Goal: Task Accomplishment & Management: Use online tool/utility

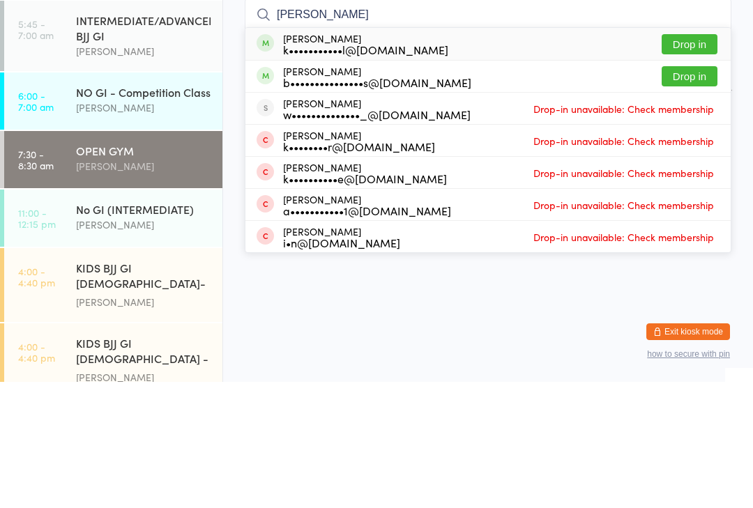
type input "[PERSON_NAME]"
click at [689, 160] on button "Drop in" at bounding box center [689, 170] width 56 height 20
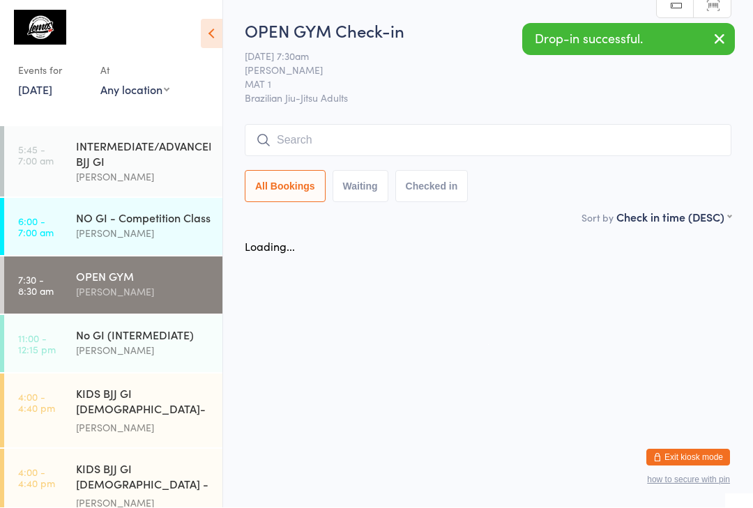
scroll to position [1, 0]
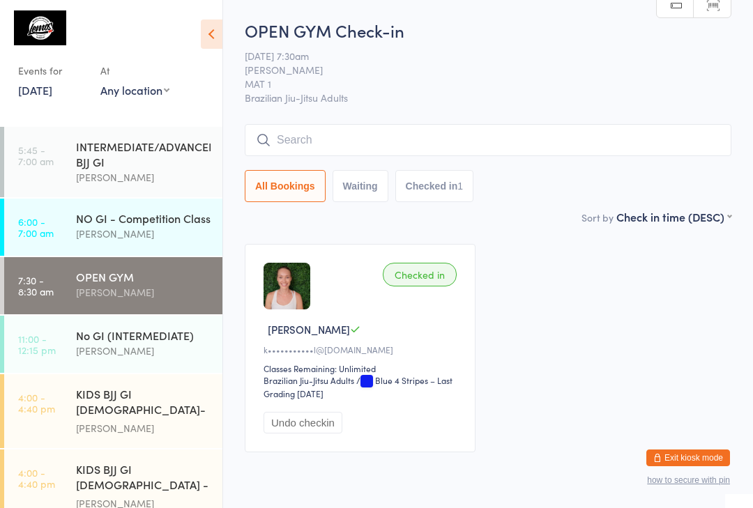
click at [298, 142] on input "search" at bounding box center [488, 140] width 486 height 32
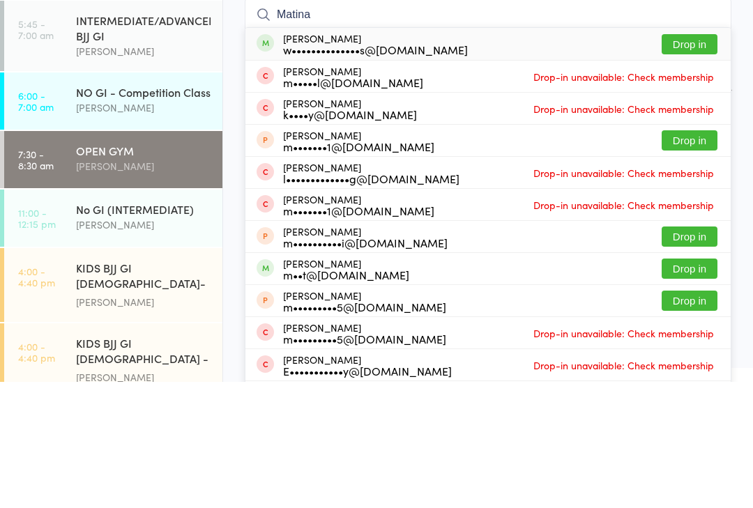
type input "Matina"
click at [681, 160] on button "Drop in" at bounding box center [689, 170] width 56 height 20
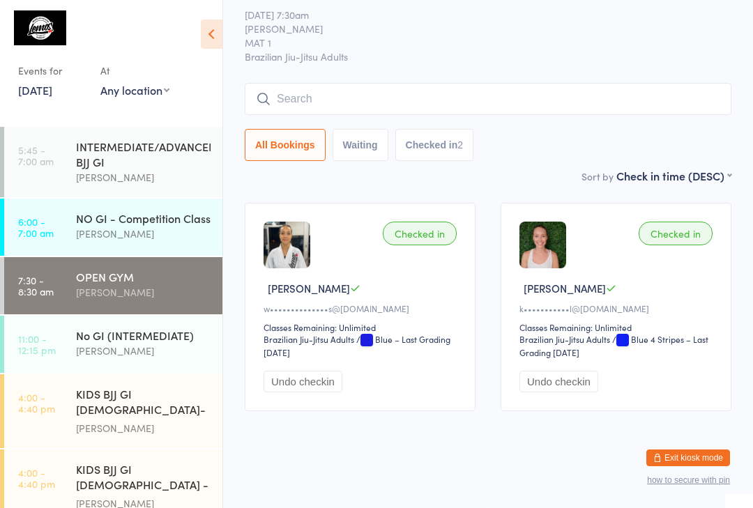
click at [151, 343] on div "No GI (INTERMEDIATE)" at bounding box center [143, 334] width 134 height 15
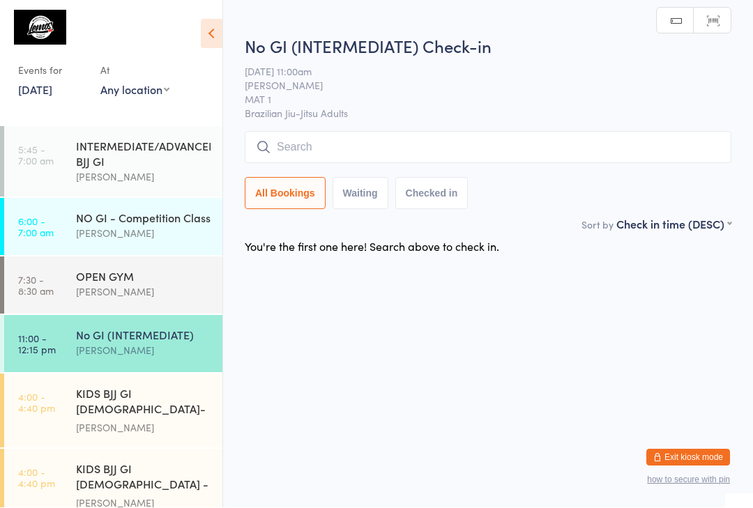
click at [357, 138] on input "search" at bounding box center [488, 148] width 486 height 32
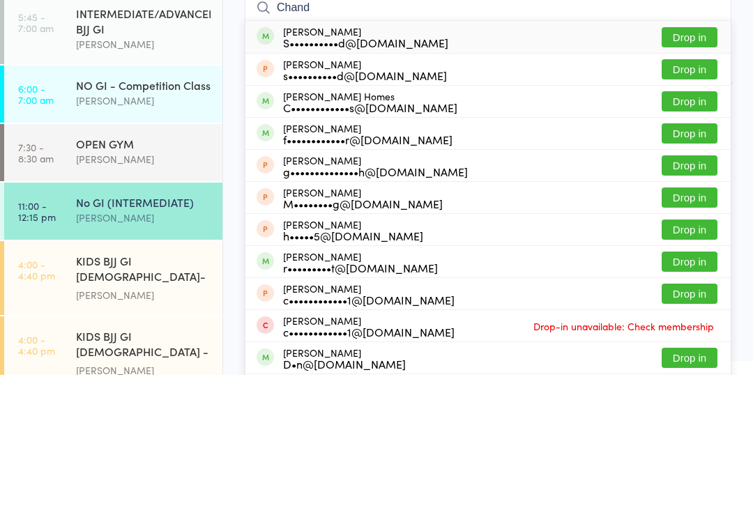
type input "Chand"
click at [697, 224] on button "Drop in" at bounding box center [689, 234] width 56 height 20
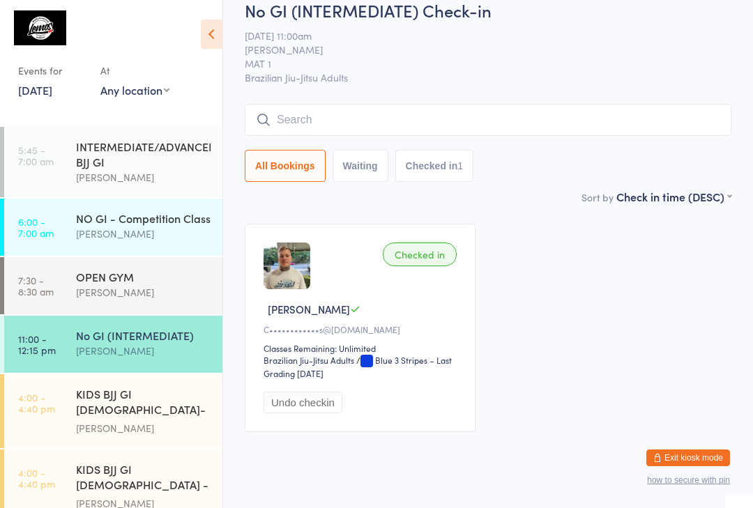
scroll to position [20, 0]
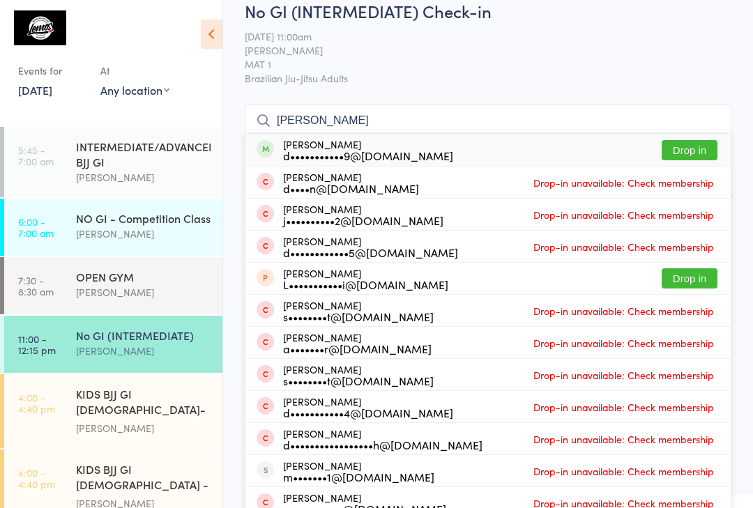
type input "[PERSON_NAME]"
click at [689, 152] on button "Drop in" at bounding box center [689, 150] width 56 height 20
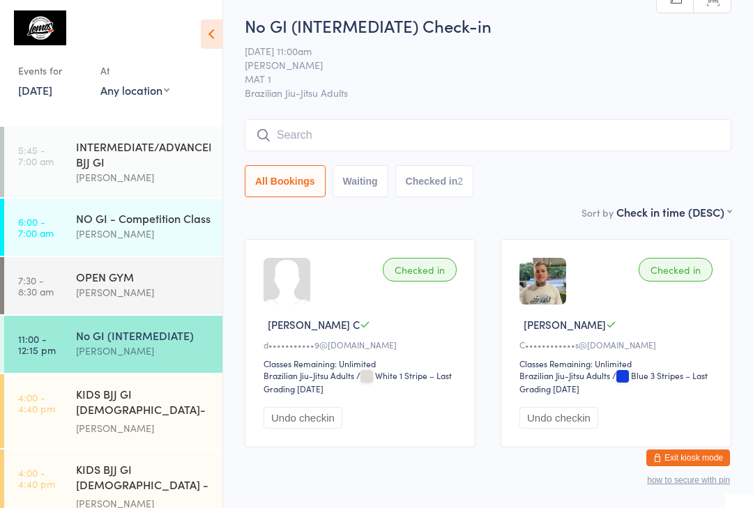
scroll to position [3, 0]
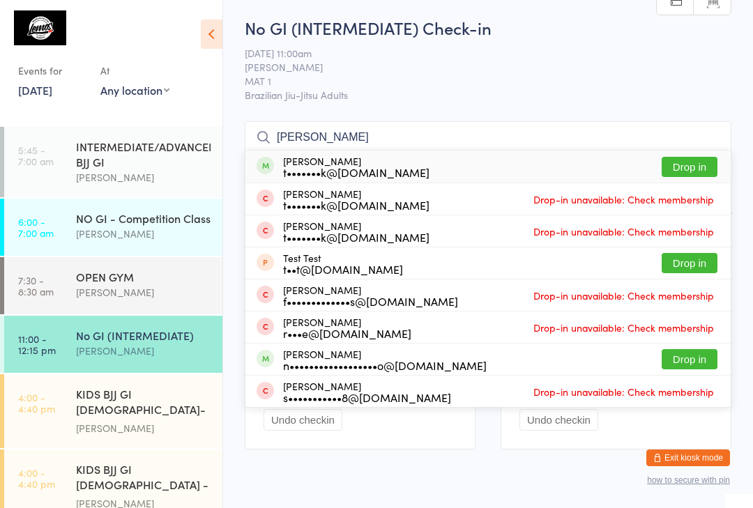
type input "[PERSON_NAME]"
click at [696, 158] on button "Drop in" at bounding box center [689, 167] width 56 height 20
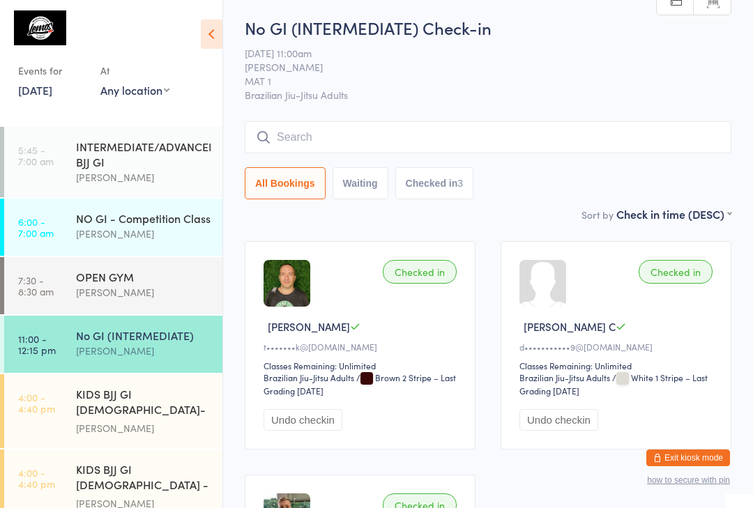
scroll to position [0, 0]
click at [121, 337] on div "No GI (INTERMEDIATE)" at bounding box center [143, 334] width 134 height 15
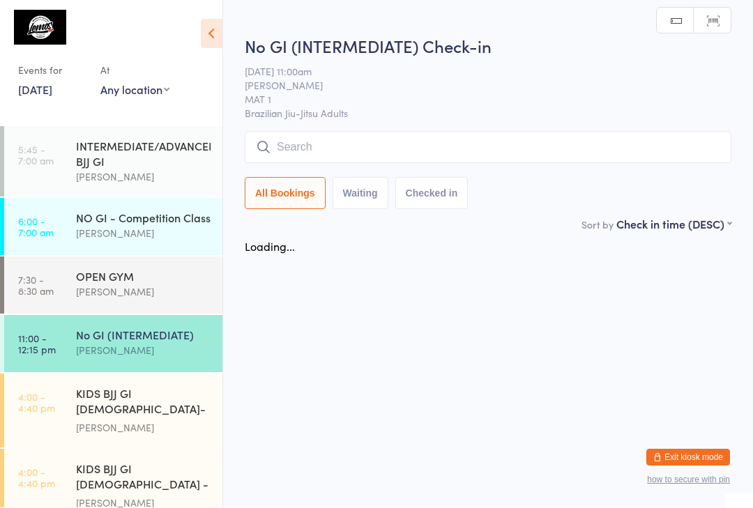
click at [294, 143] on input "search" at bounding box center [488, 148] width 486 height 32
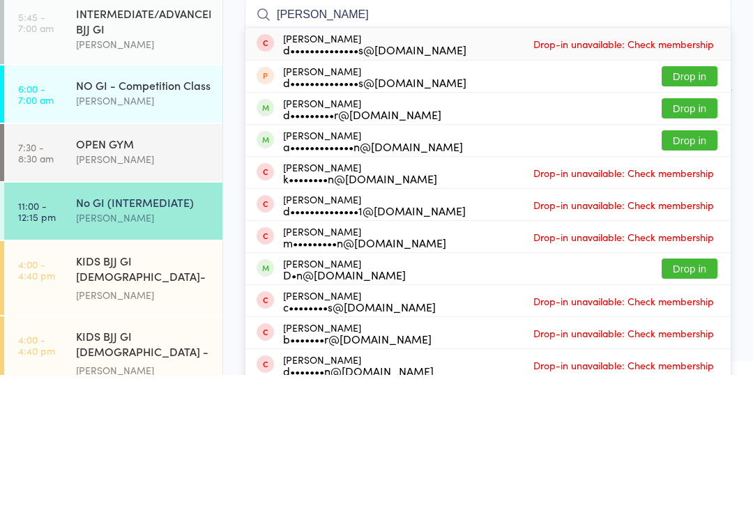
type input "[PERSON_NAME]"
click at [700, 231] on button "Drop in" at bounding box center [689, 241] width 56 height 20
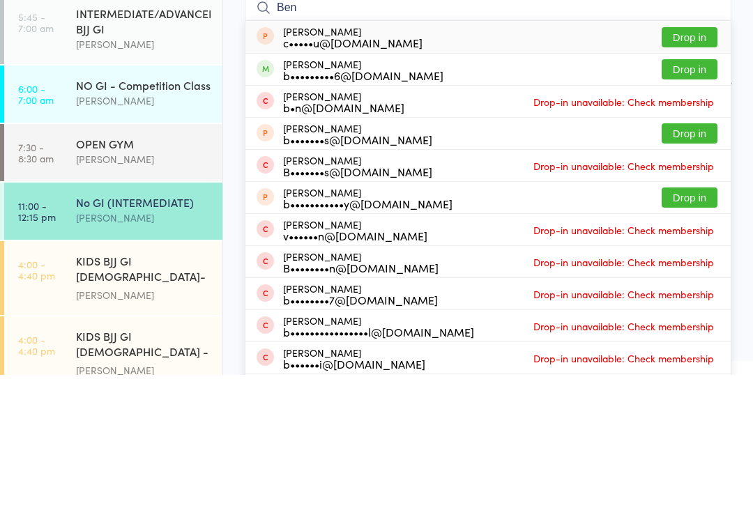
type input "Ben"
click at [697, 192] on button "Drop in" at bounding box center [689, 202] width 56 height 20
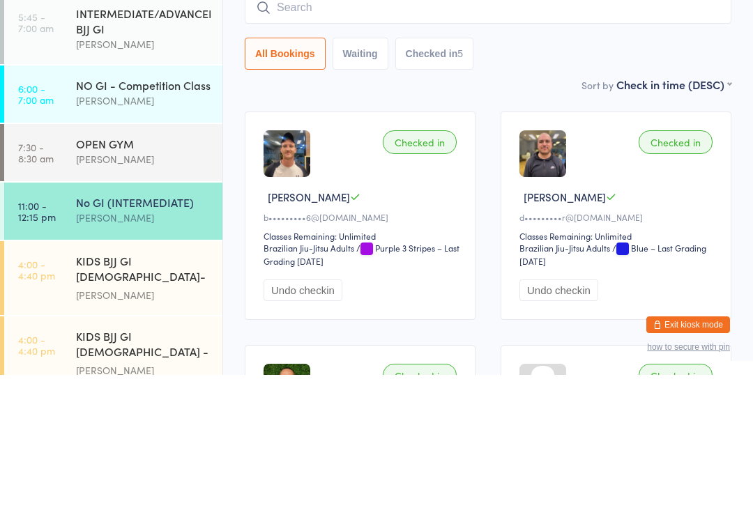
click at [292, 125] on input "search" at bounding box center [488, 141] width 486 height 32
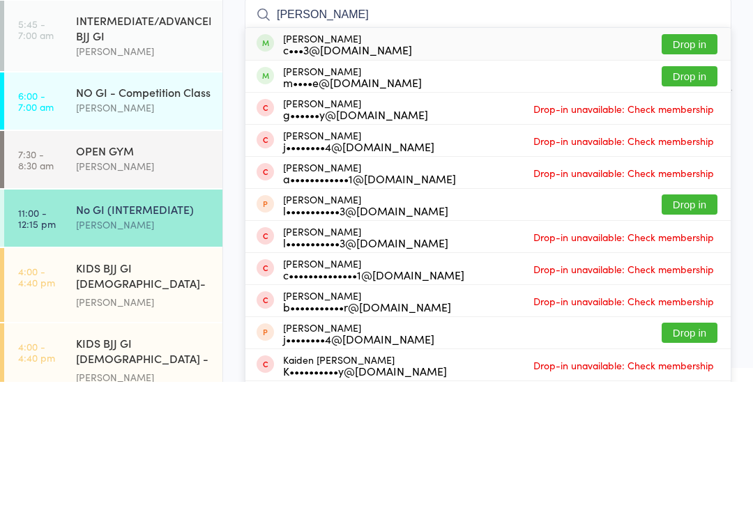
type input "[PERSON_NAME]"
click at [701, 160] on button "Drop in" at bounding box center [689, 170] width 56 height 20
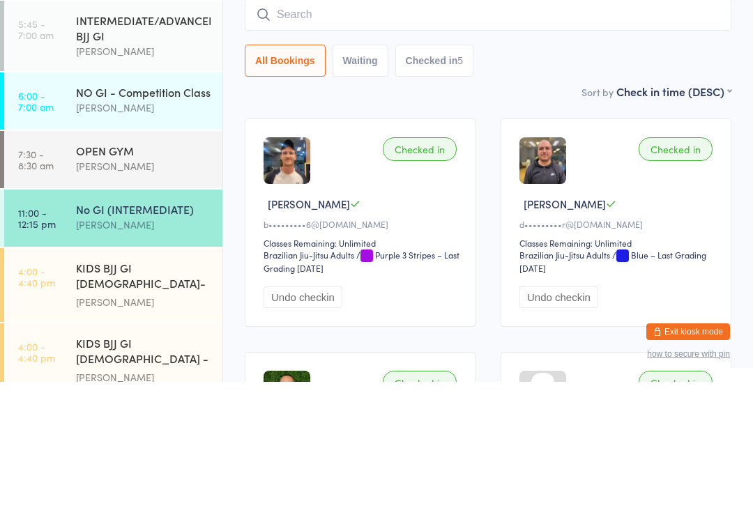
scroll to position [126, 0]
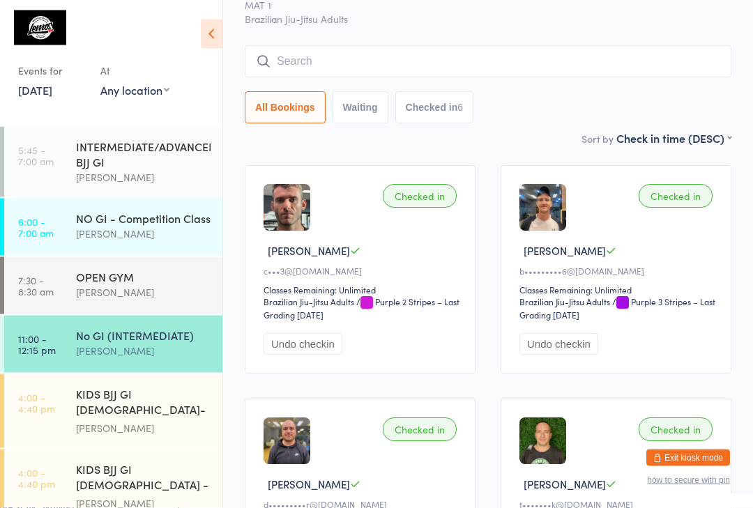
click at [468, 63] on input "search" at bounding box center [488, 62] width 486 height 32
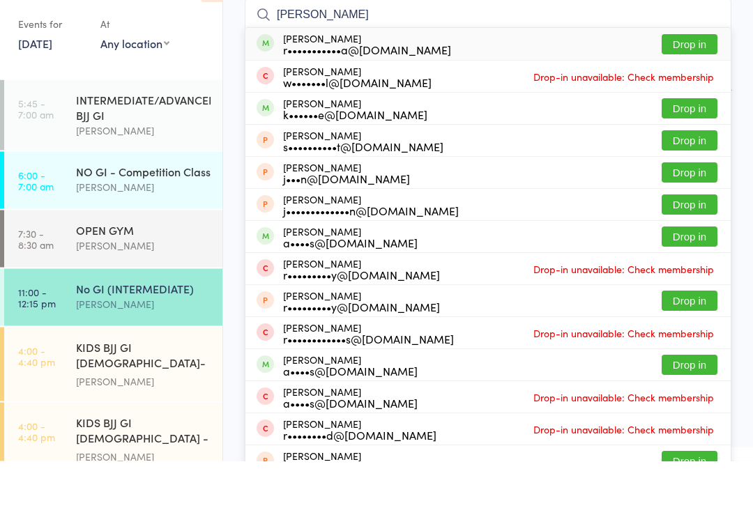
type input "[PERSON_NAME]"
click at [694, 82] on button "Drop in" at bounding box center [689, 92] width 56 height 20
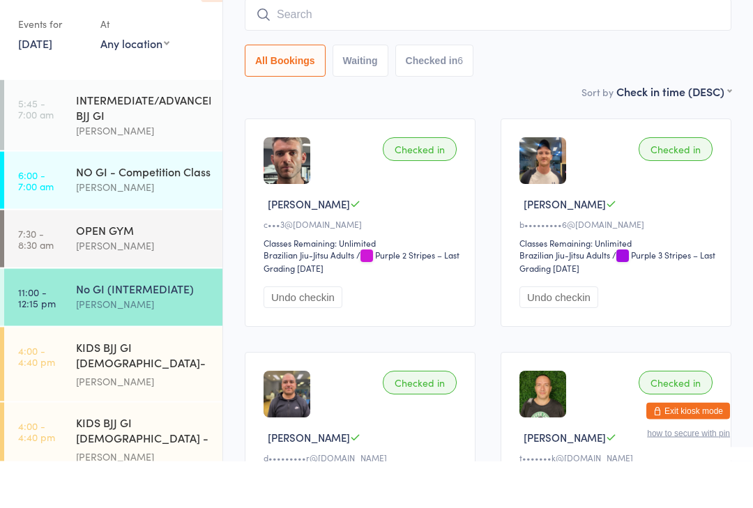
scroll to position [126, 0]
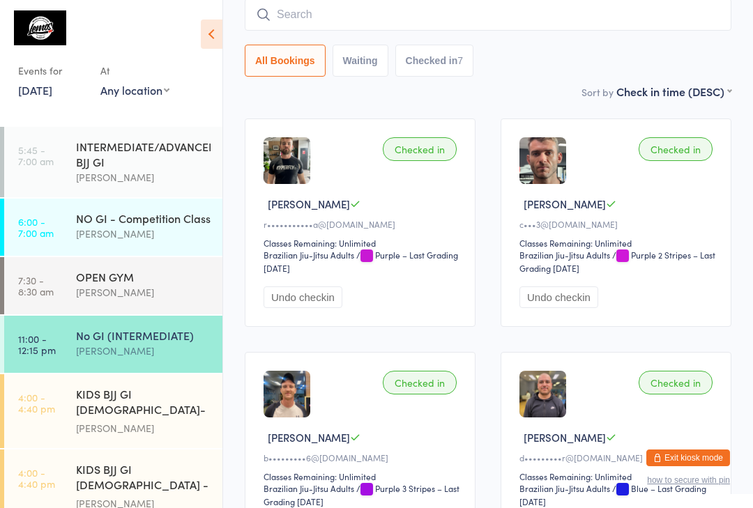
click at [185, 343] on div "No GI (INTERMEDIATE)" at bounding box center [143, 334] width 134 height 15
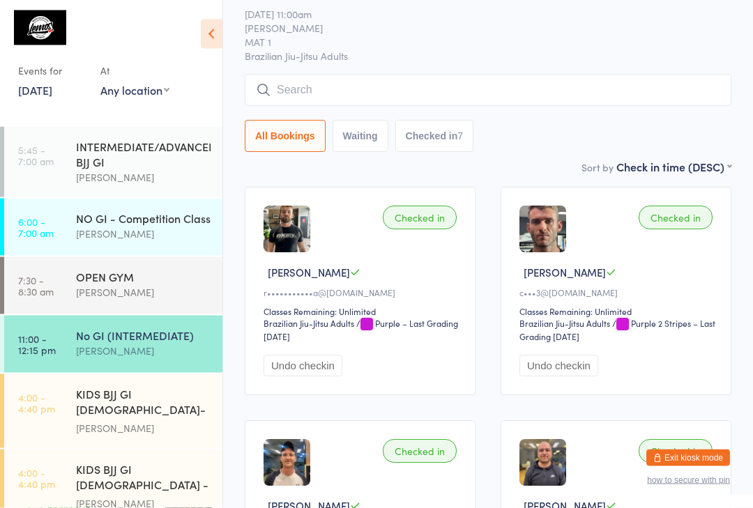
scroll to position [0, 0]
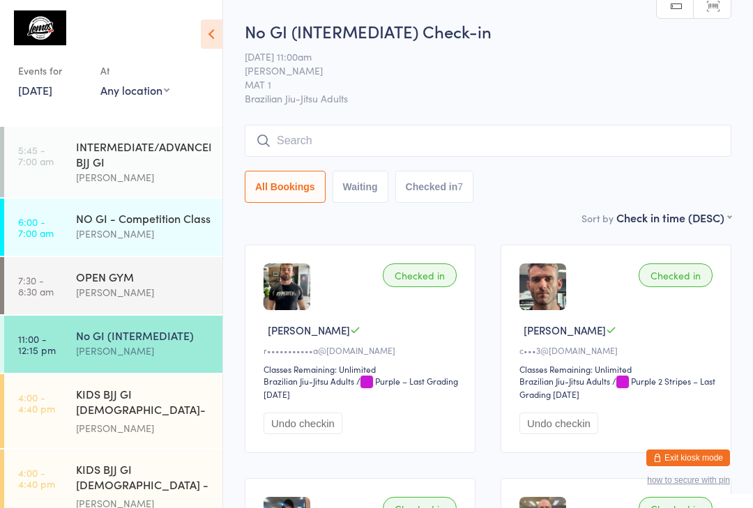
click at [386, 134] on input "search" at bounding box center [488, 141] width 486 height 32
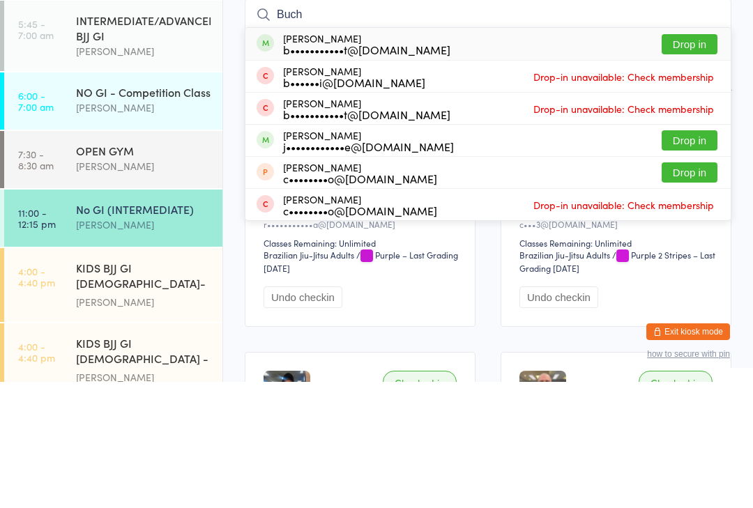
type input "Buch"
click at [696, 160] on button "Drop in" at bounding box center [689, 170] width 56 height 20
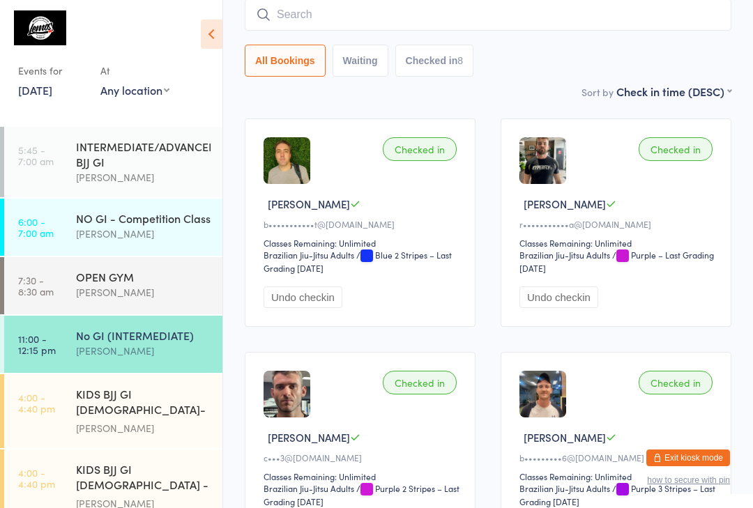
click at [497, 19] on input "search" at bounding box center [488, 15] width 486 height 32
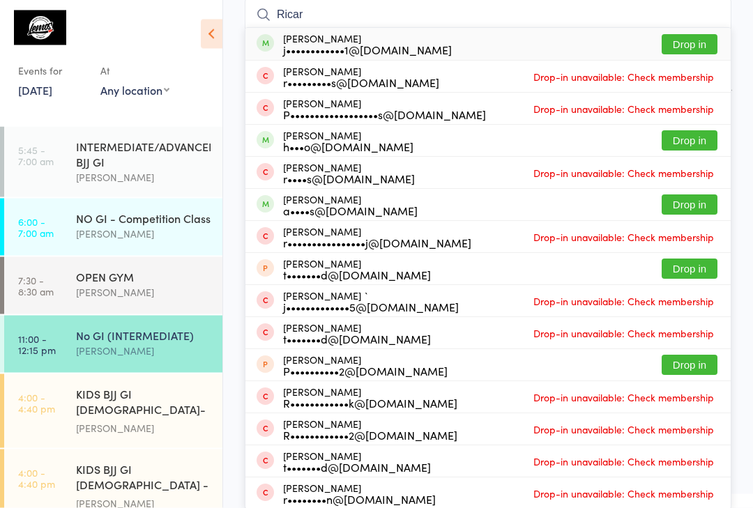
type input "Ricar"
click at [695, 43] on button "Drop in" at bounding box center [689, 45] width 56 height 20
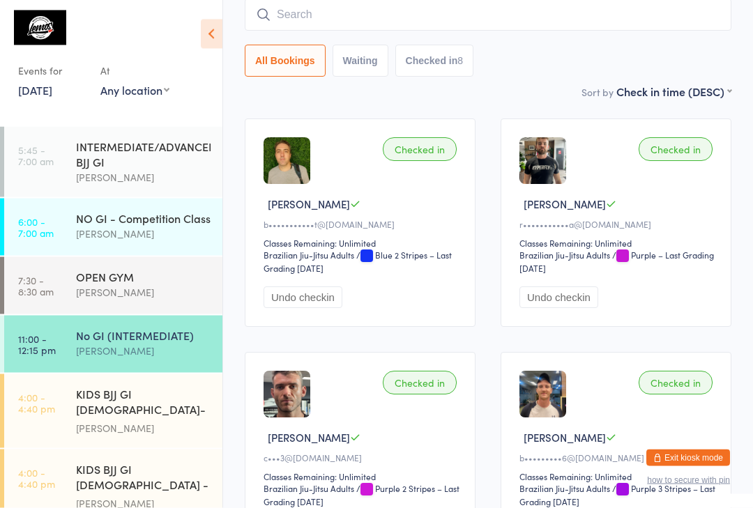
scroll to position [126, 0]
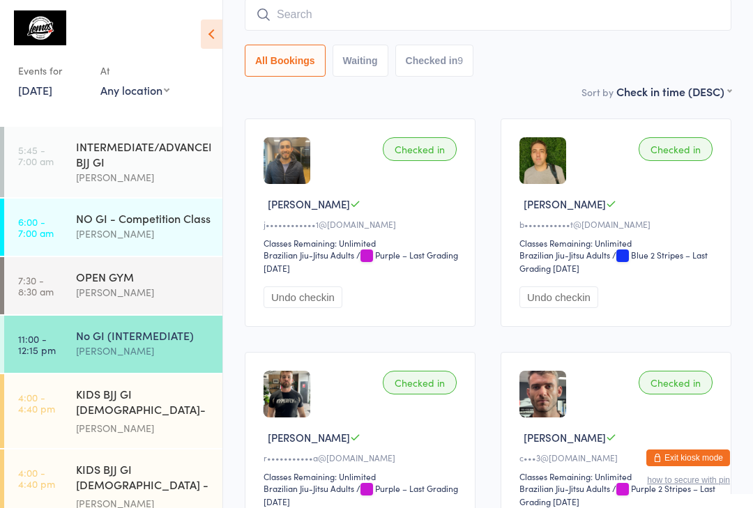
click at [476, 22] on input "search" at bounding box center [488, 15] width 486 height 32
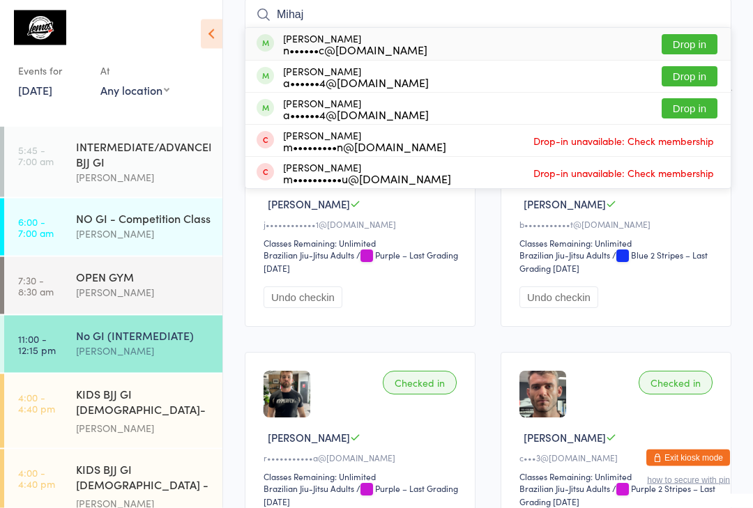
type input "Mihaj"
click at [682, 41] on button "Drop in" at bounding box center [689, 45] width 56 height 20
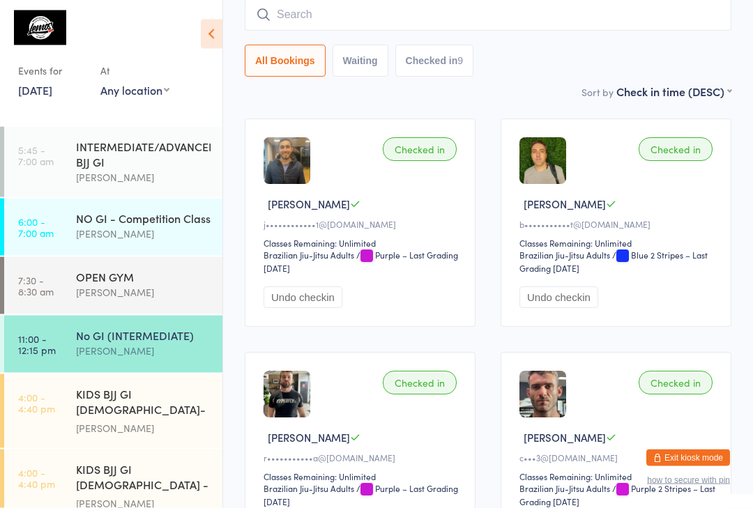
scroll to position [126, 0]
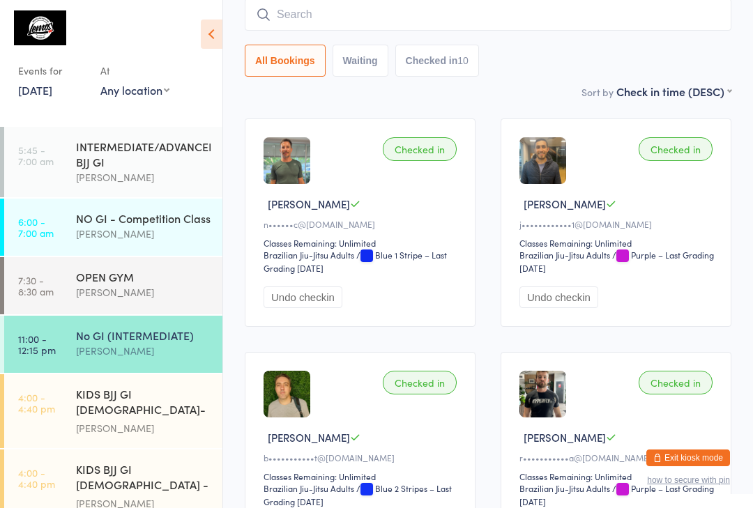
click at [283, 10] on input "search" at bounding box center [488, 15] width 486 height 32
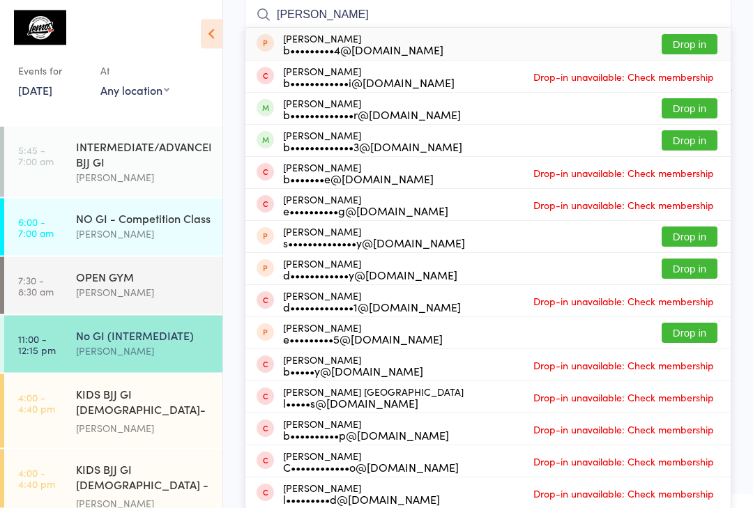
type input "[PERSON_NAME]"
click at [704, 146] on button "Drop in" at bounding box center [689, 141] width 56 height 20
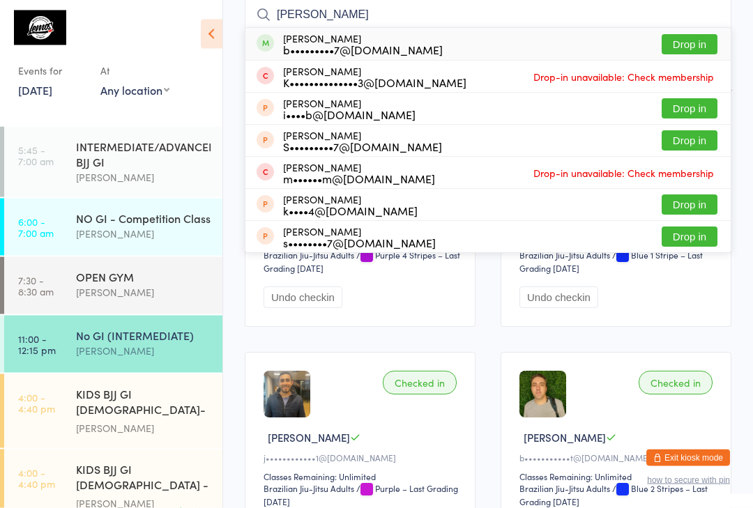
type input "[PERSON_NAME]"
click at [309, 48] on div "b•••••••••7@[DOMAIN_NAME]" at bounding box center [363, 50] width 160 height 11
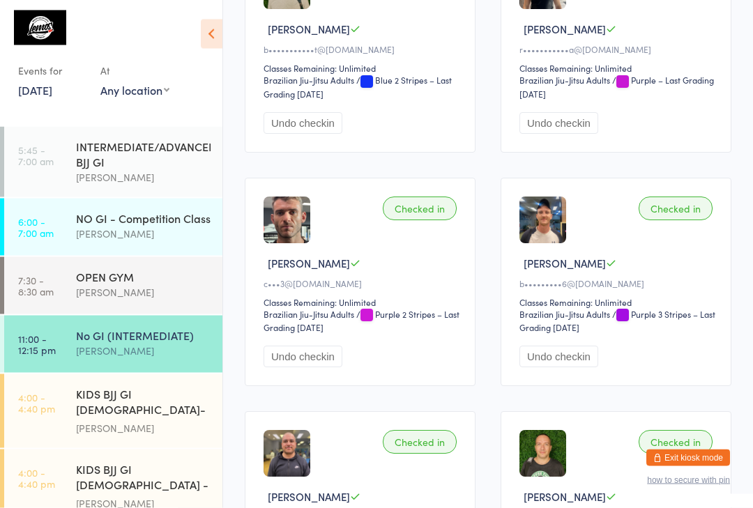
scroll to position [769, 0]
click at [383, 415] on div "Checked in [PERSON_NAME] b•••••••••7@[DOMAIN_NAME] Classes Remaining: Unlimited…" at bounding box center [487, 163] width 511 height 1401
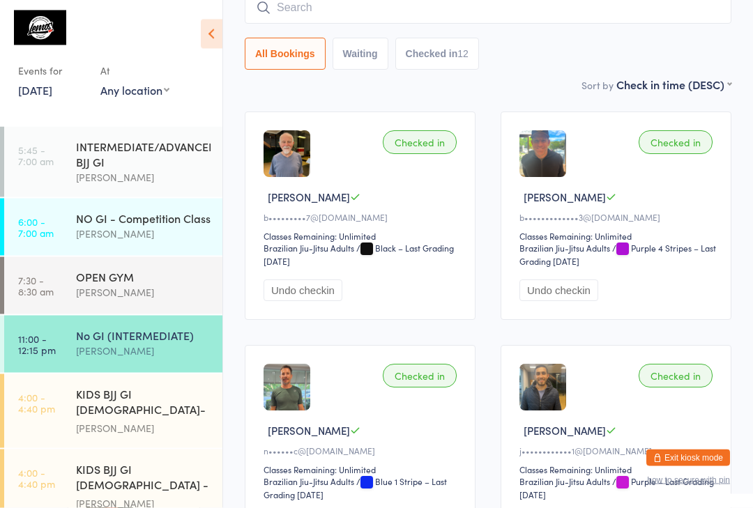
scroll to position [0, 0]
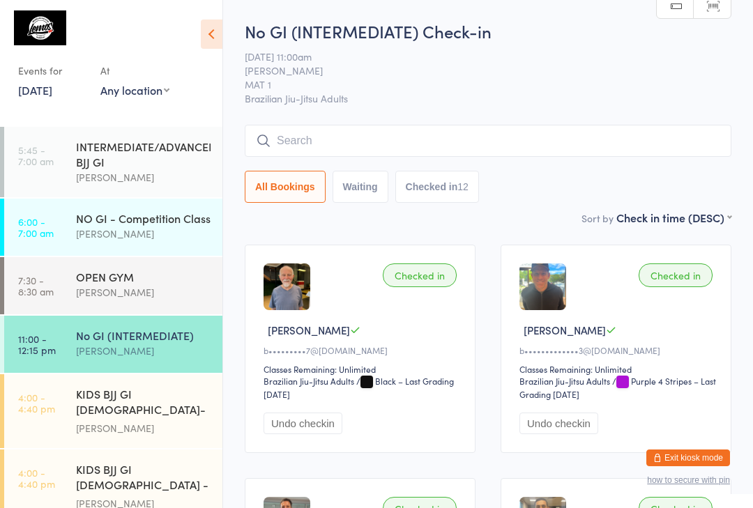
click at [485, 150] on input "search" at bounding box center [488, 141] width 486 height 32
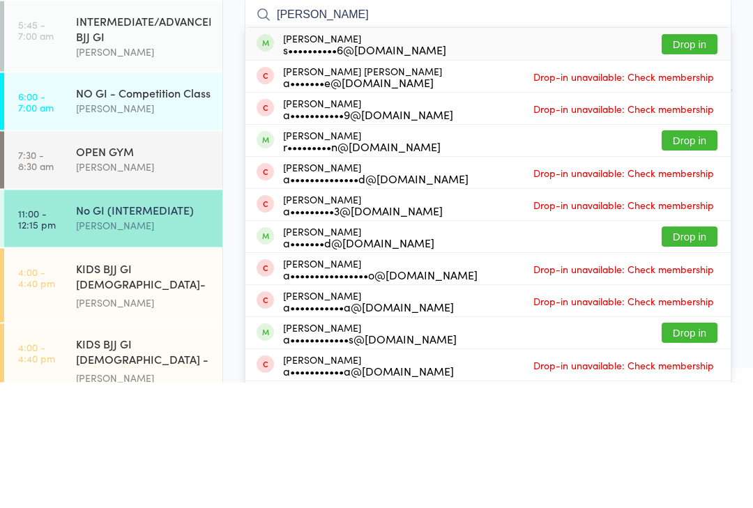
type input "[PERSON_NAME]"
click at [693, 160] on button "Drop in" at bounding box center [689, 170] width 56 height 20
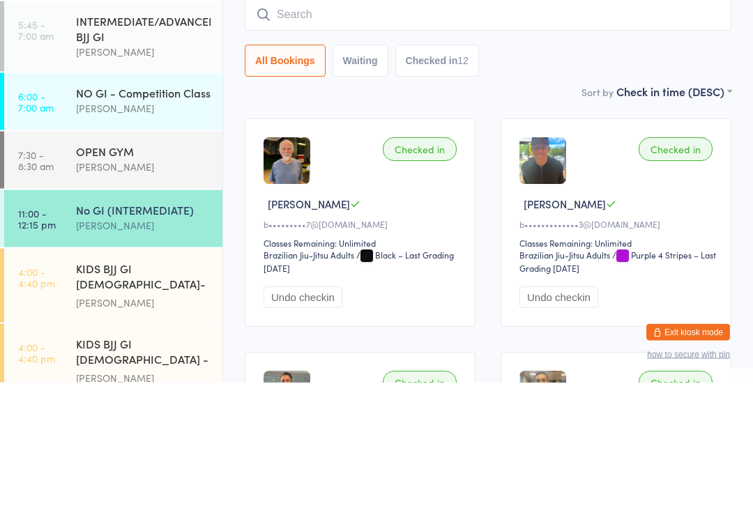
scroll to position [126, 0]
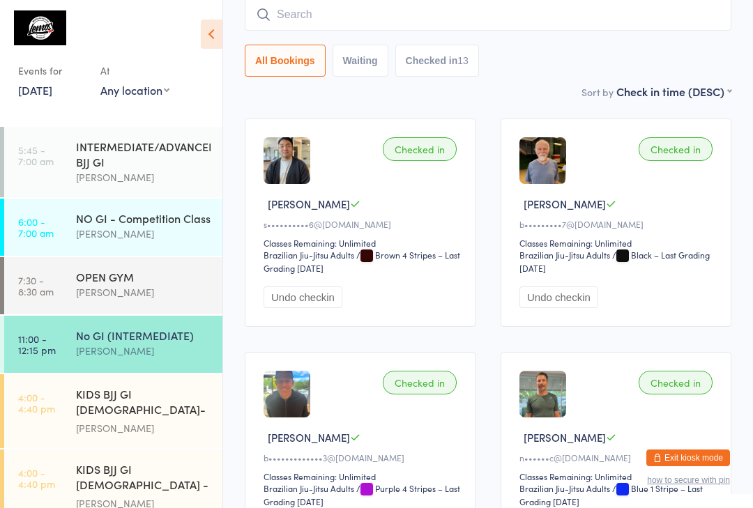
click at [536, 12] on input "search" at bounding box center [488, 15] width 486 height 32
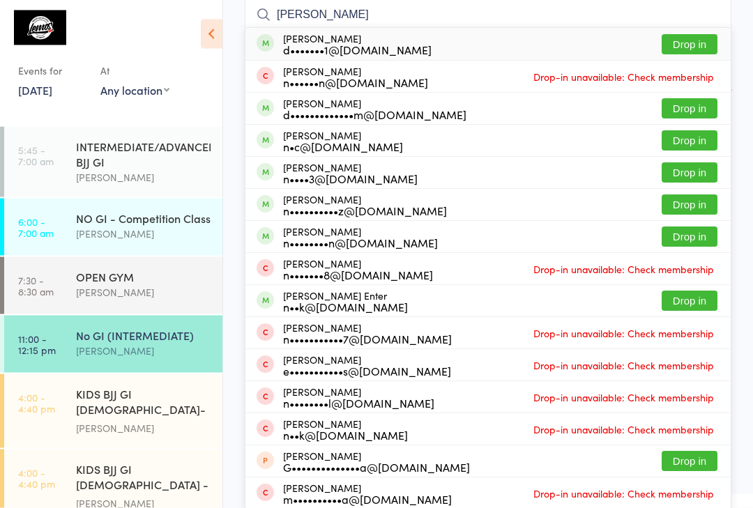
type input "[PERSON_NAME]"
click at [704, 47] on button "Drop in" at bounding box center [689, 45] width 56 height 20
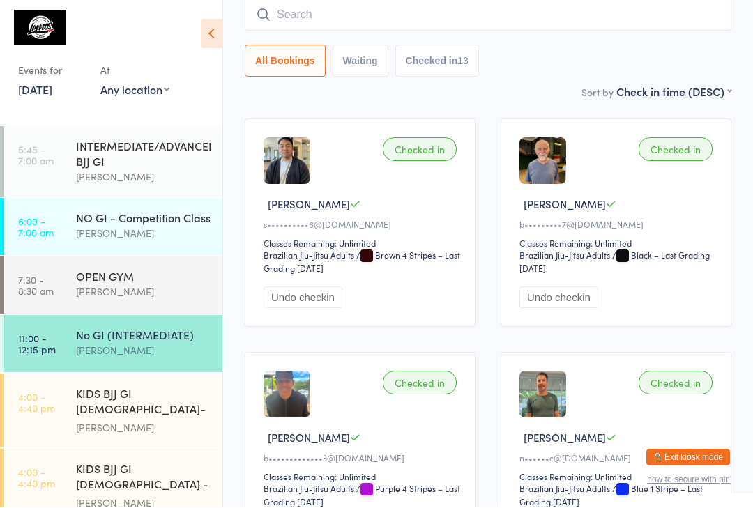
scroll to position [126, 0]
